Goal: Use online tool/utility: Utilize a website feature to perform a specific function

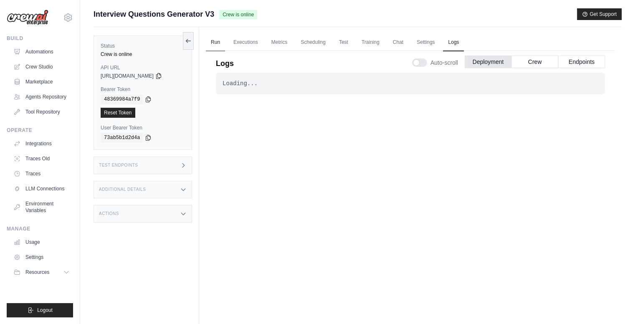
click at [216, 37] on link "Run" at bounding box center [215, 43] width 19 height 18
